Goal: Task Accomplishment & Management: Use online tool/utility

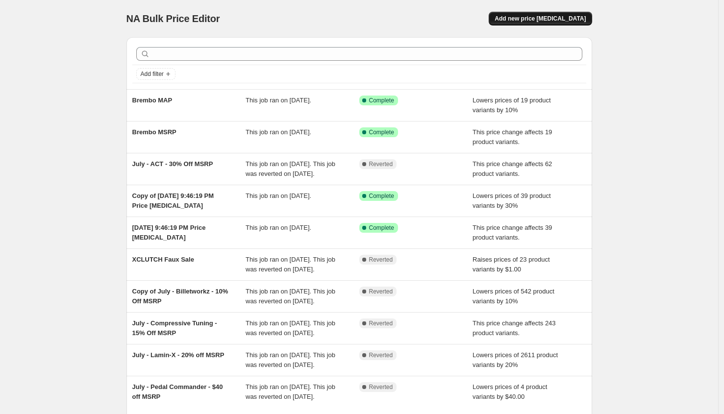
click at [535, 19] on span "Add new price [MEDICAL_DATA]" at bounding box center [539, 19] width 91 height 8
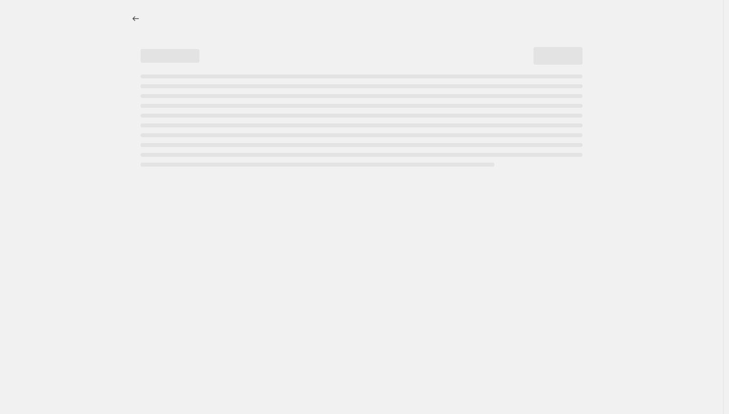
select select "percentage"
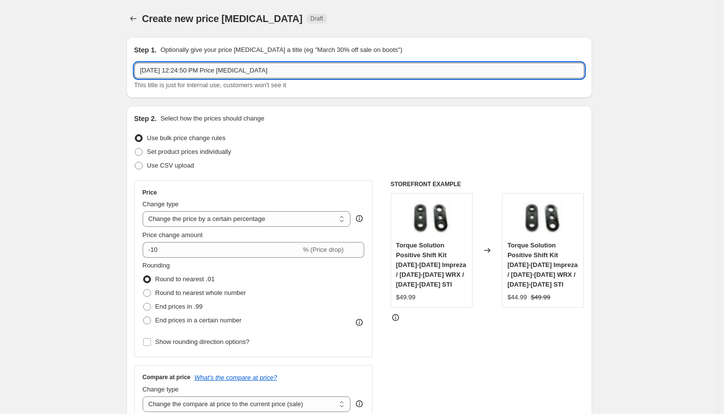
click at [211, 77] on input "[DATE] 12:24:50 PM Price [MEDICAL_DATA]" at bounding box center [359, 71] width 450 height 16
type input "CSF"
click at [246, 220] on select "Change the price to a certain amount Change the price by a certain amount Chang…" at bounding box center [247, 219] width 208 height 16
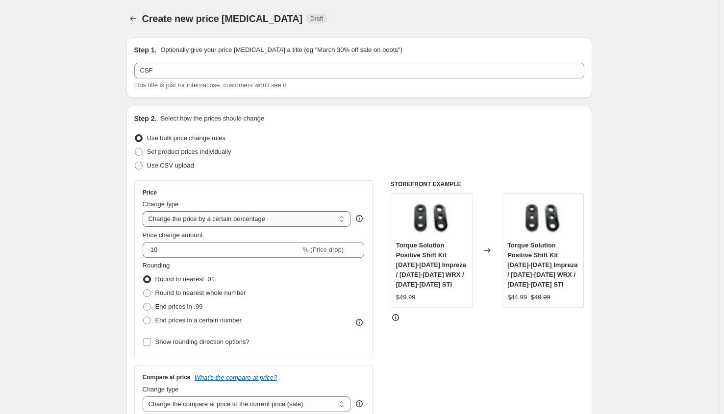
select select "margin"
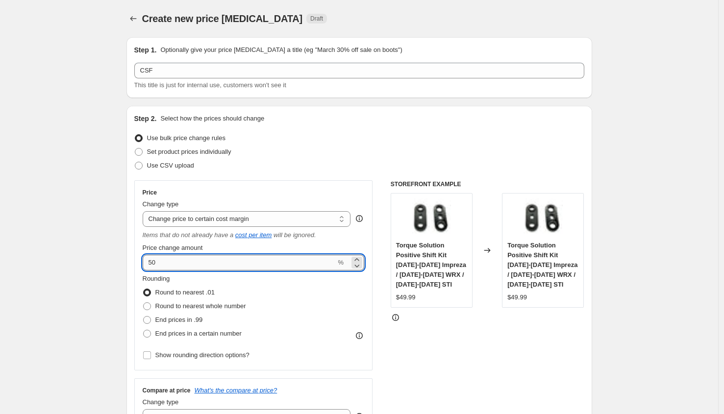
click at [179, 263] on input "50" at bounding box center [240, 263] width 194 height 16
click at [178, 263] on input "50" at bounding box center [240, 263] width 194 height 16
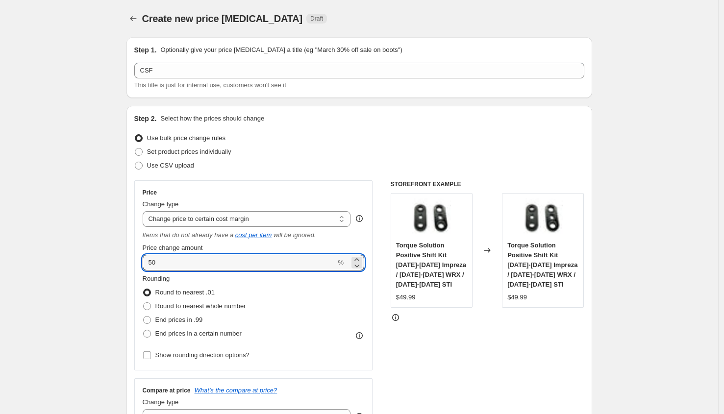
drag, startPoint x: 174, startPoint y: 263, endPoint x: 123, endPoint y: 262, distance: 52.0
type input "25"
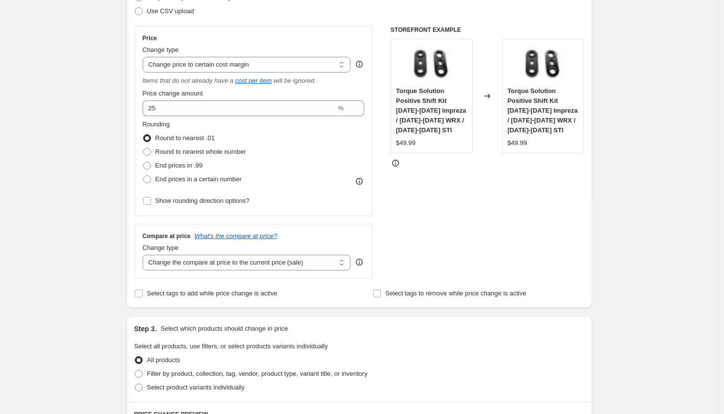
scroll to position [367, 0]
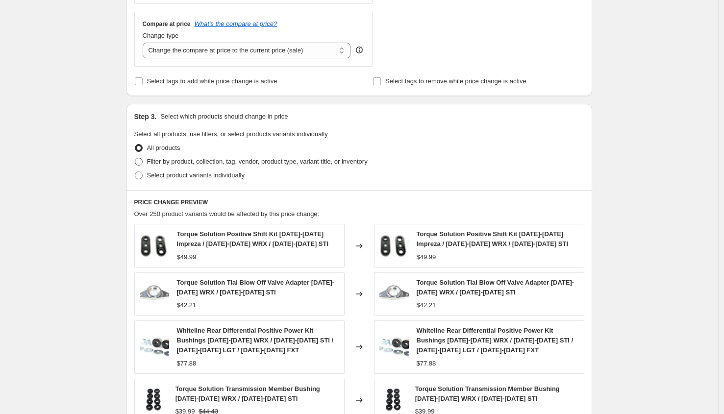
click at [204, 163] on span "Filter by product, collection, tag, vendor, product type, variant title, or inv…" at bounding box center [257, 161] width 221 height 7
click at [135, 158] on input "Filter by product, collection, tag, vendor, product type, variant title, or inv…" at bounding box center [135, 158] width 0 height 0
radio input "true"
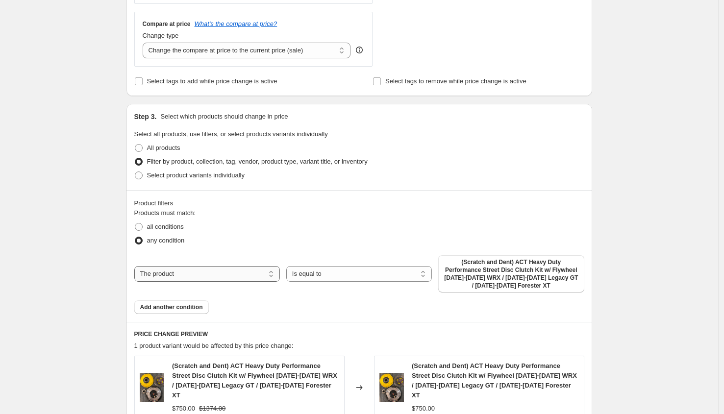
click at [216, 274] on select "The product The product's collection The product's tag The product's vendor The…" at bounding box center [207, 274] width 146 height 16
select select "vendor"
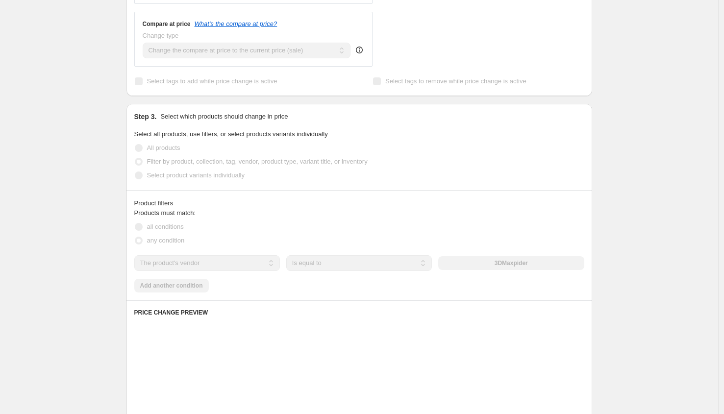
click at [500, 264] on div "3DMaxpider" at bounding box center [511, 263] width 146 height 14
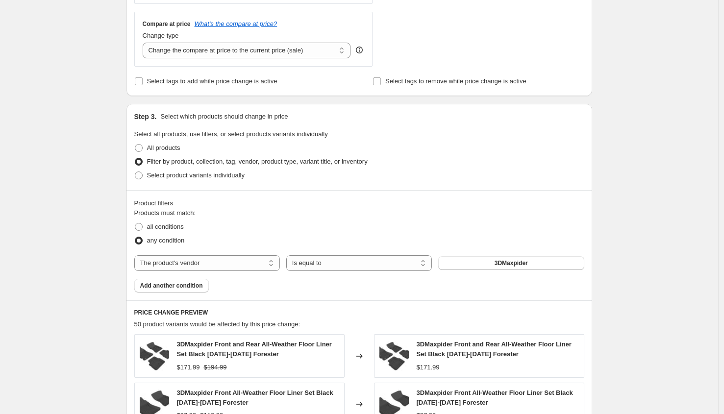
click at [495, 265] on button "3DMaxpider" at bounding box center [511, 263] width 146 height 14
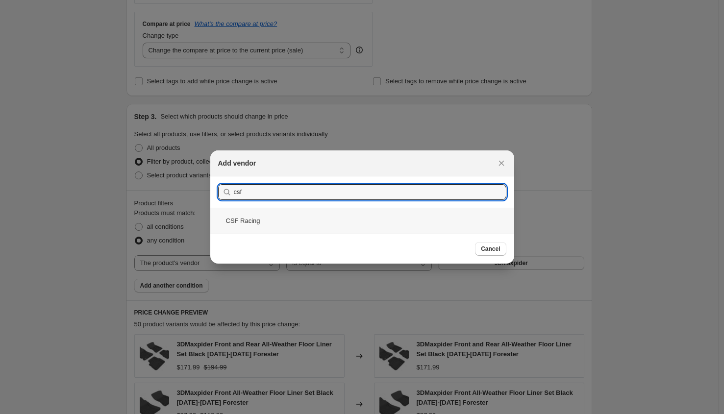
type input "csf"
click at [292, 221] on div "CSF Racing" at bounding box center [362, 221] width 304 height 26
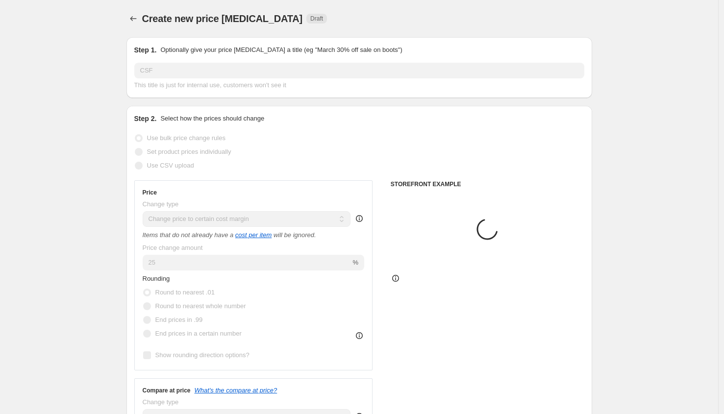
scroll to position [367, 0]
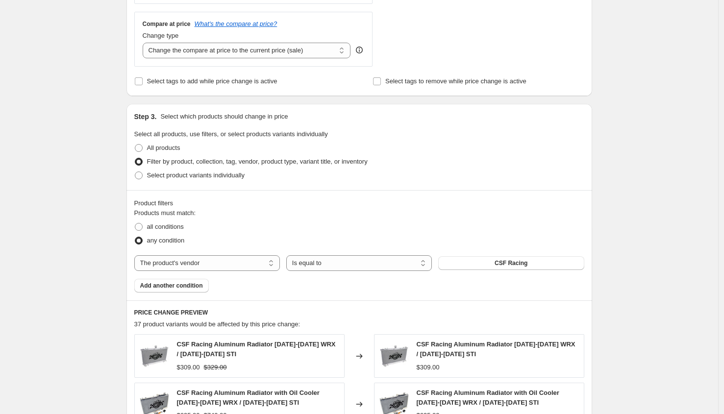
click at [162, 285] on span "Add another condition" at bounding box center [171, 286] width 63 height 8
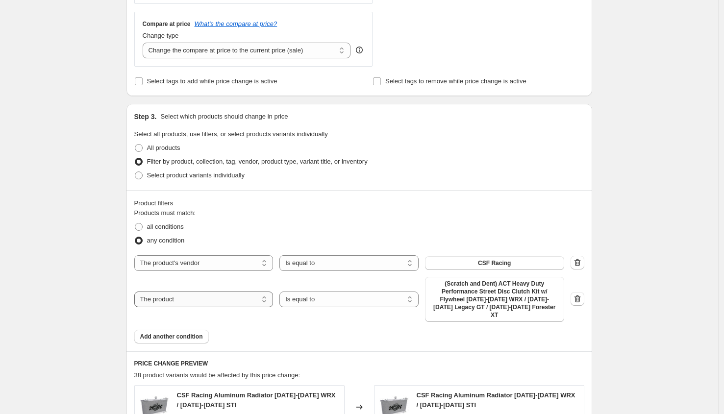
click at [208, 292] on select "The product The product's collection The product's tag The product's vendor The…" at bounding box center [203, 300] width 139 height 16
select select "product_status"
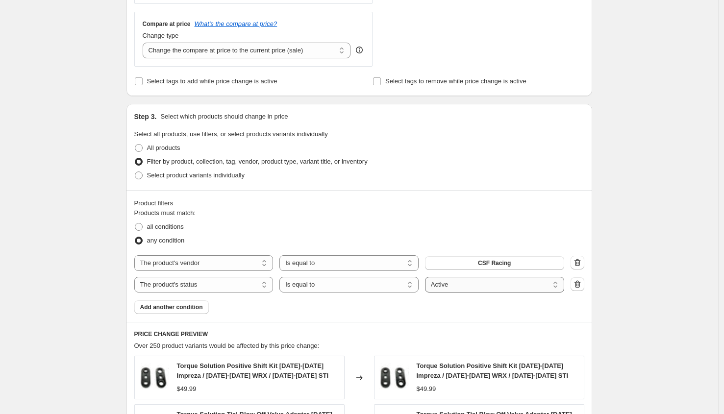
click at [491, 289] on select "Active Draft Archived" at bounding box center [494, 285] width 139 height 16
select select "draft"
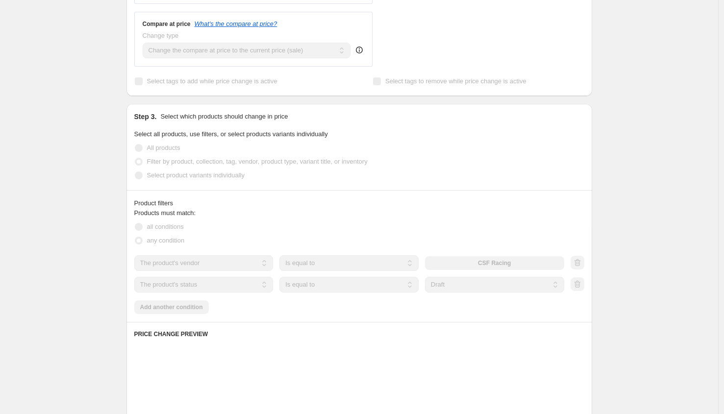
click at [646, 240] on div "Create new price [MEDICAL_DATA]. This page is ready Create new price [MEDICAL_D…" at bounding box center [359, 195] width 718 height 1124
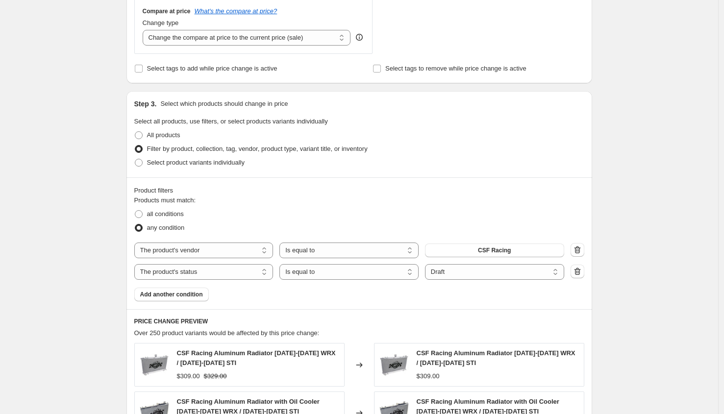
scroll to position [472, 0]
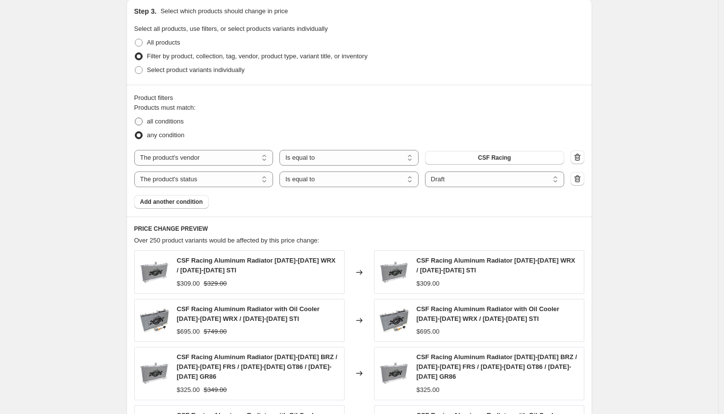
click at [162, 116] on label "all conditions" at bounding box center [158, 122] width 49 height 14
click at [135, 118] on input "all conditions" at bounding box center [135, 118] width 0 height 0
radio input "true"
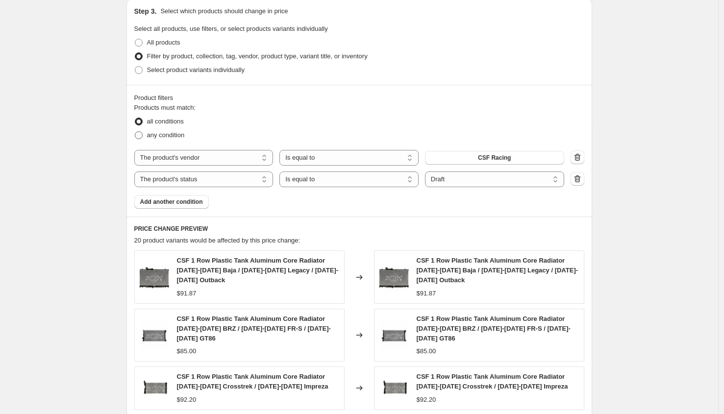
click at [166, 134] on span "any condition" at bounding box center [166, 134] width 38 height 7
click at [135, 132] on input "any condition" at bounding box center [135, 131] width 0 height 0
radio input "true"
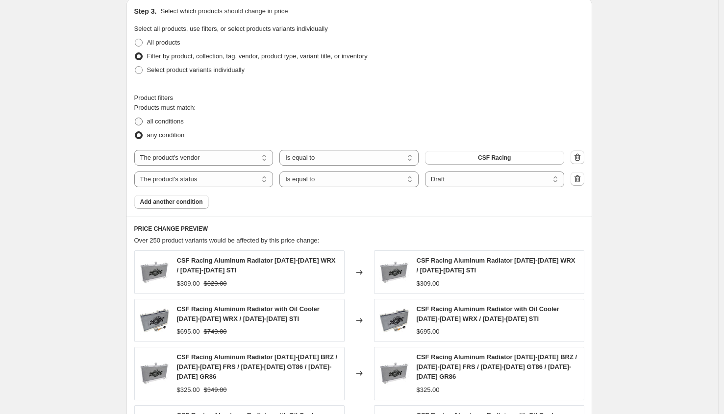
click at [159, 121] on span "all conditions" at bounding box center [165, 121] width 37 height 7
click at [135, 118] on input "all conditions" at bounding box center [135, 118] width 0 height 0
radio input "true"
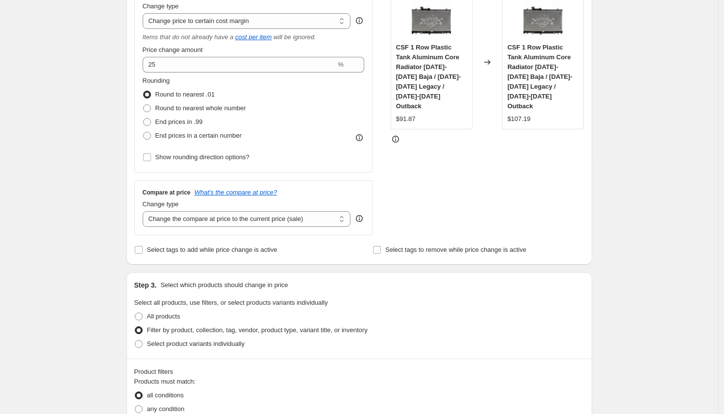
scroll to position [87, 0]
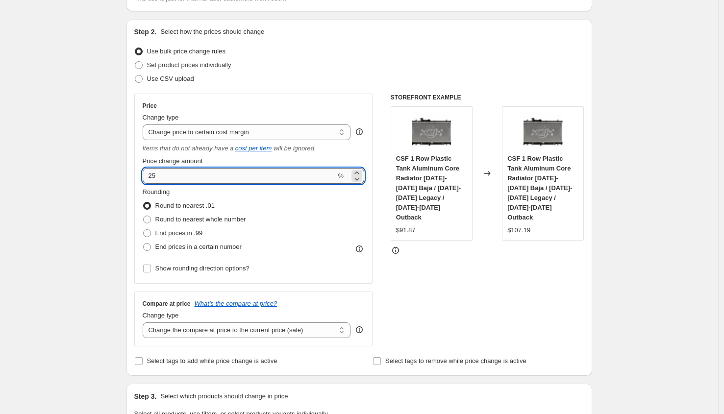
click at [184, 171] on input "25" at bounding box center [240, 176] width 194 height 16
type input "2"
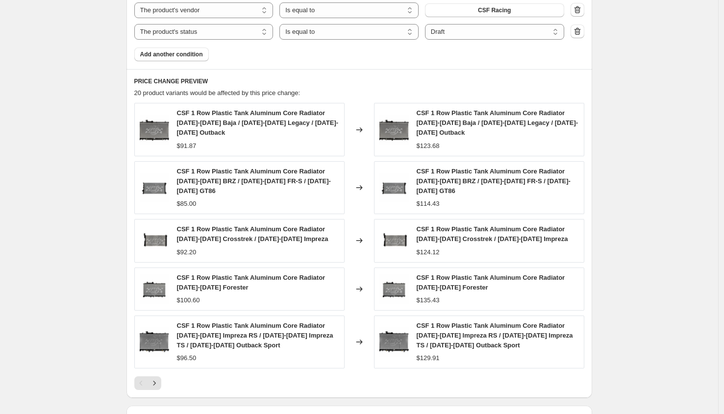
scroll to position [632, 0]
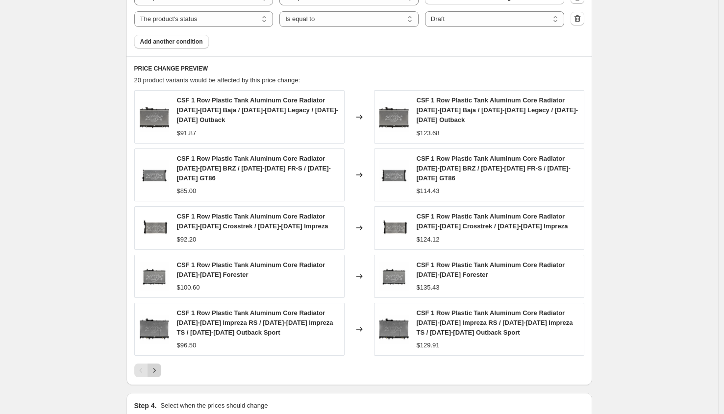
click at [158, 369] on icon "Next" at bounding box center [154, 371] width 10 height 10
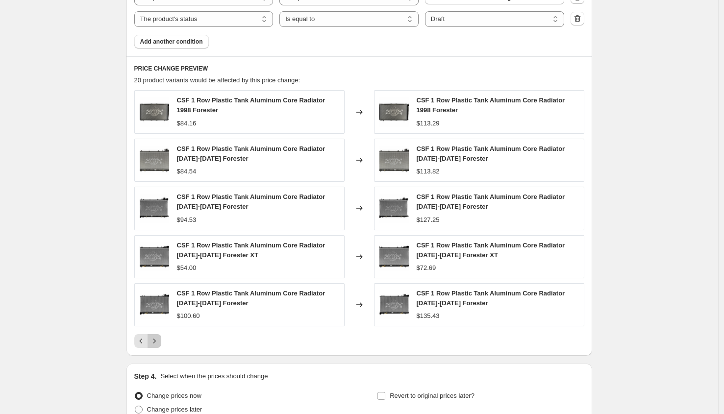
click at [156, 341] on icon "Next" at bounding box center [154, 341] width 10 height 10
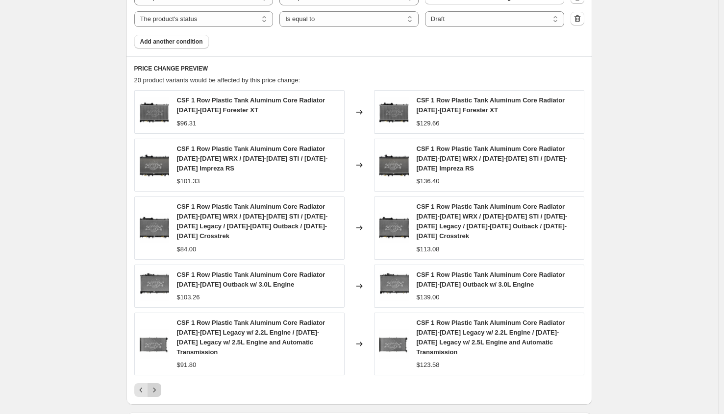
click at [159, 385] on icon "Next" at bounding box center [154, 390] width 10 height 10
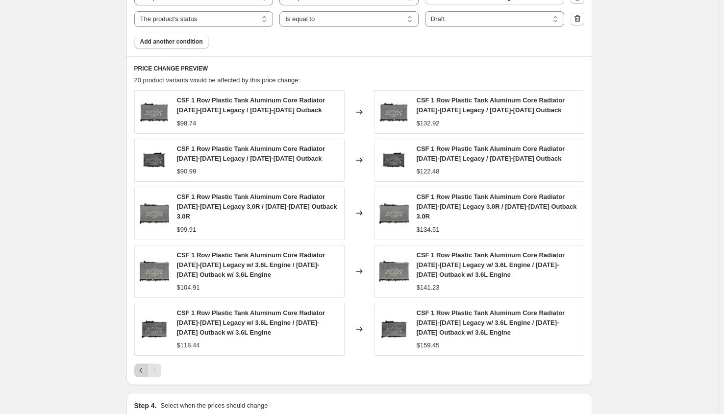
click at [143, 370] on icon "Previous" at bounding box center [141, 371] width 10 height 10
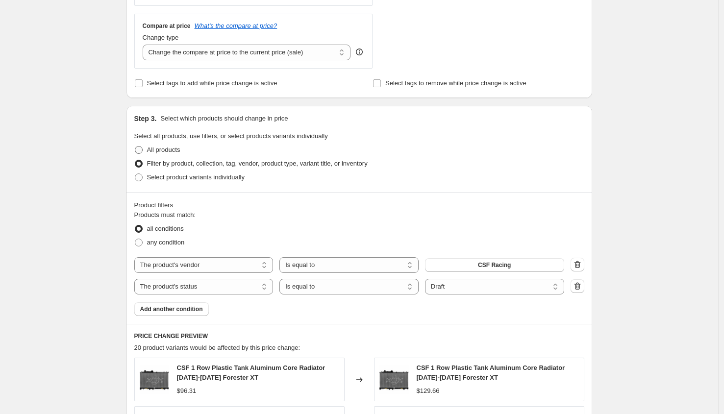
scroll to position [153, 0]
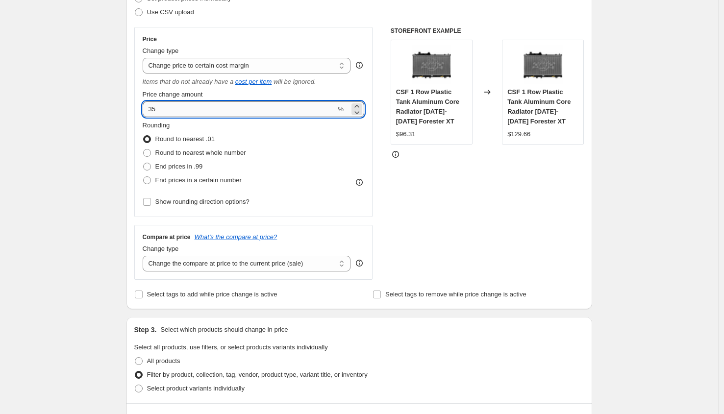
click at [164, 109] on input "35" at bounding box center [240, 109] width 194 height 16
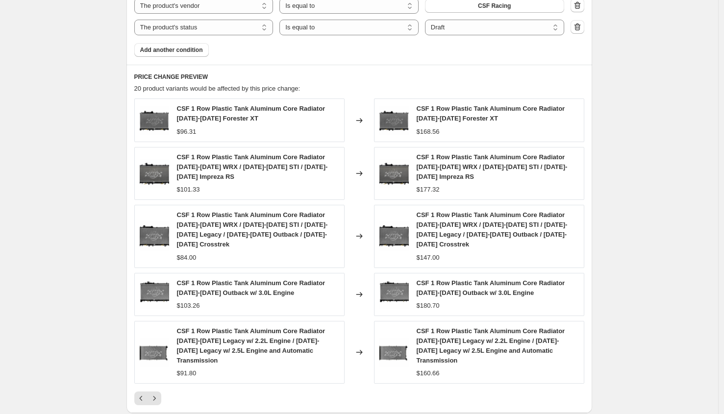
scroll to position [680, 0]
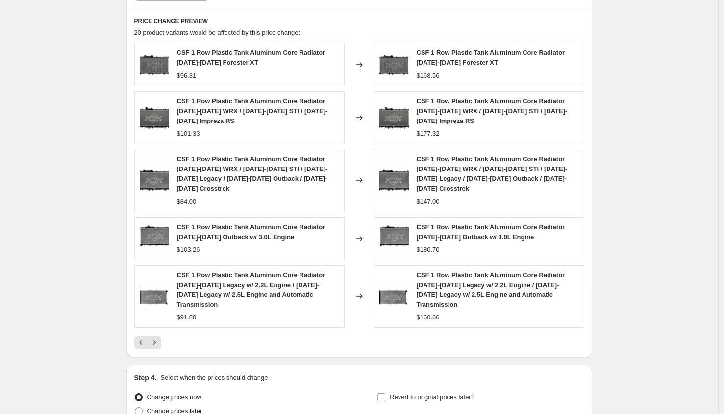
click at [142, 340] on icon "Previous" at bounding box center [140, 342] width 3 height 5
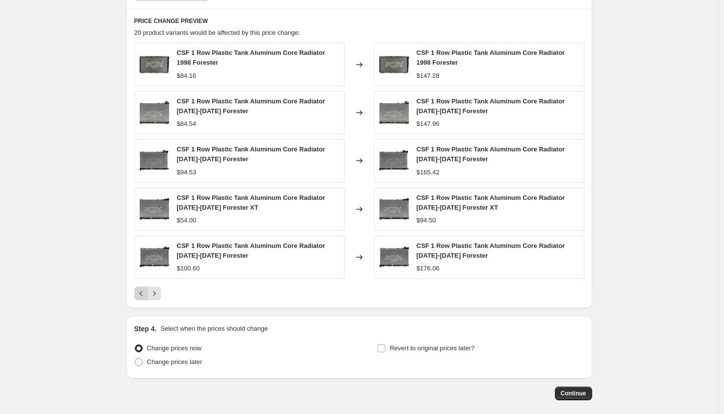
click at [148, 298] on button "Previous" at bounding box center [141, 294] width 14 height 14
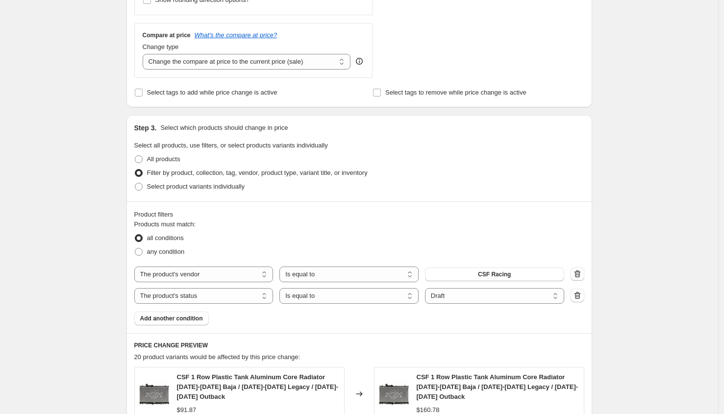
scroll to position [88, 0]
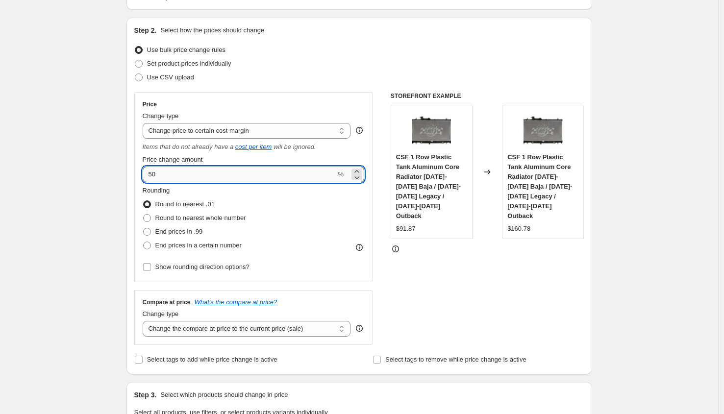
click at [188, 177] on input "50" at bounding box center [240, 175] width 194 height 16
type input "5"
type input "40"
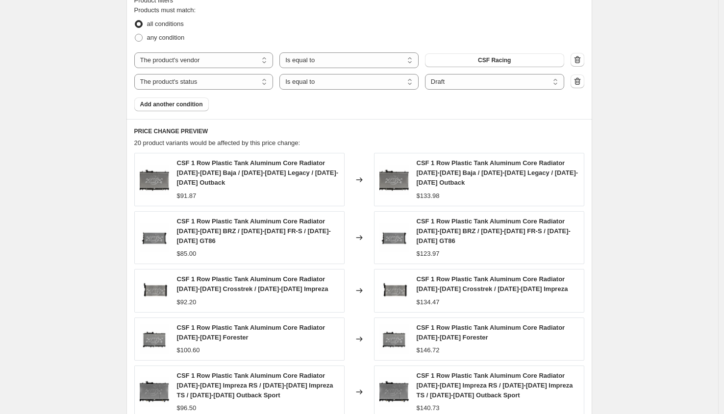
scroll to position [755, 0]
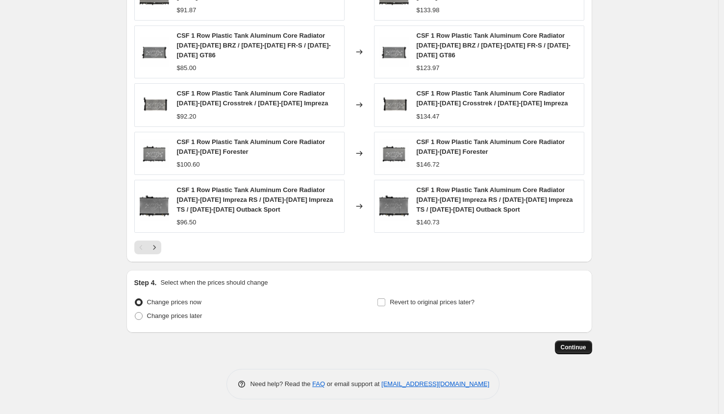
click at [577, 349] on span "Continue" at bounding box center [573, 348] width 25 height 8
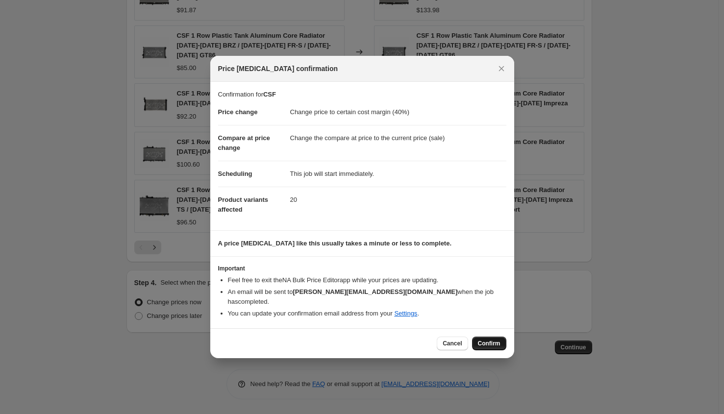
click at [487, 340] on span "Confirm" at bounding box center [489, 344] width 23 height 8
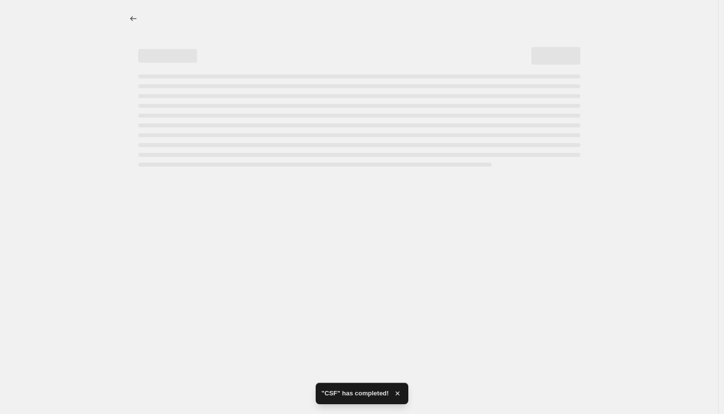
select select "margin"
select select "vendor"
select select "product_status"
select select "draft"
